Goal: Information Seeking & Learning: Understand process/instructions

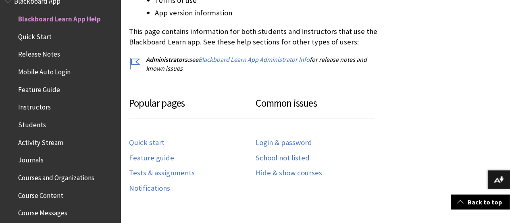
scroll to position [358, 0]
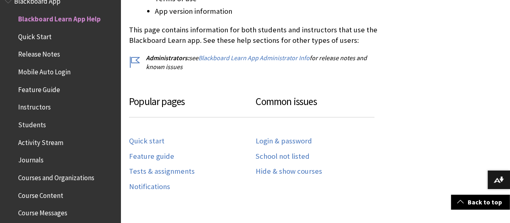
click at [36, 106] on span "Instructors" at bounding box center [34, 105] width 33 height 11
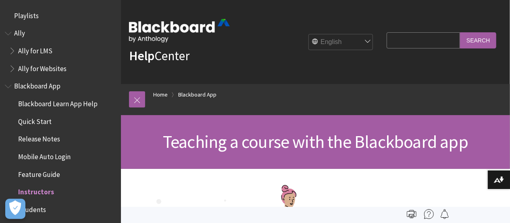
scroll to position [173, 0]
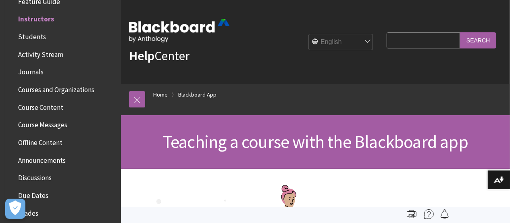
click at [51, 108] on span "Course Content" at bounding box center [40, 105] width 45 height 11
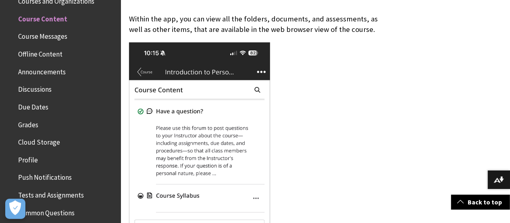
scroll to position [306, 0]
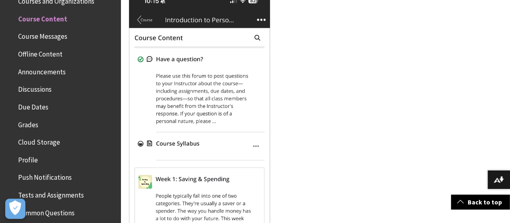
click at [256, 146] on img at bounding box center [199, 143] width 141 height 306
click at [258, 143] on img at bounding box center [199, 143] width 141 height 306
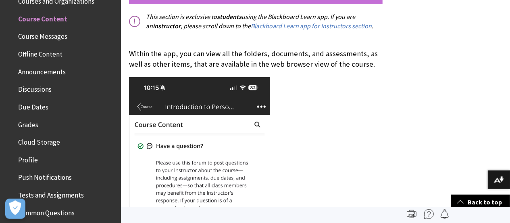
scroll to position [190, 0]
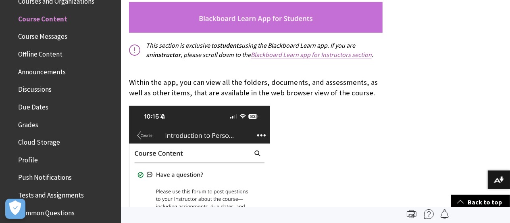
click at [309, 54] on link "Blackboard Learn app for Instructors section" at bounding box center [311, 54] width 121 height 8
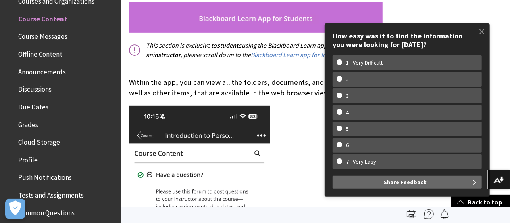
click at [482, 34] on span at bounding box center [481, 31] width 17 height 17
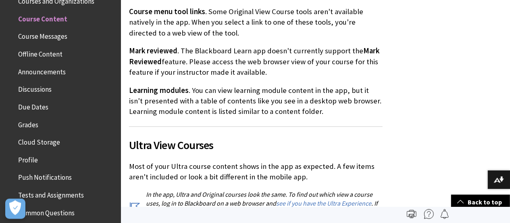
scroll to position [1228, 0]
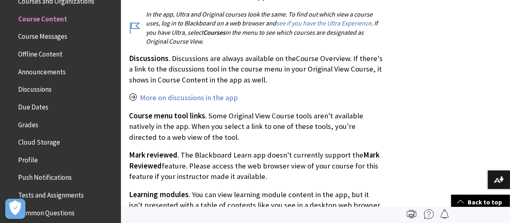
click at [42, 21] on span "Course Content" at bounding box center [42, 17] width 49 height 11
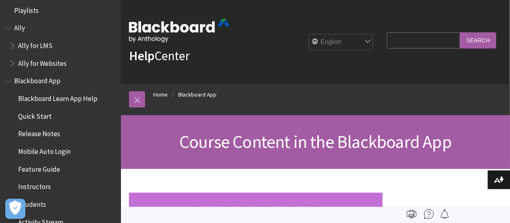
scroll to position [0, 0]
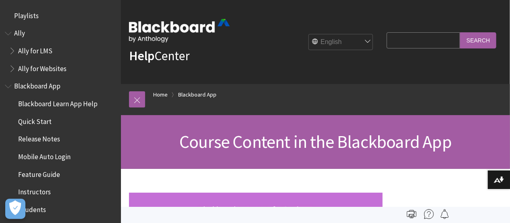
click at [56, 103] on span "Blackboard Learn App Help" at bounding box center [57, 102] width 79 height 11
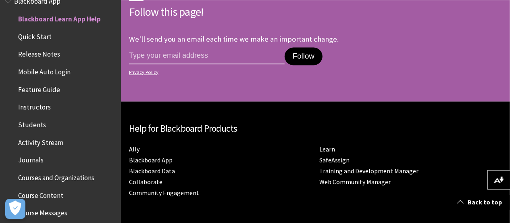
scroll to position [749, 0]
